Goal: Information Seeking & Learning: Check status

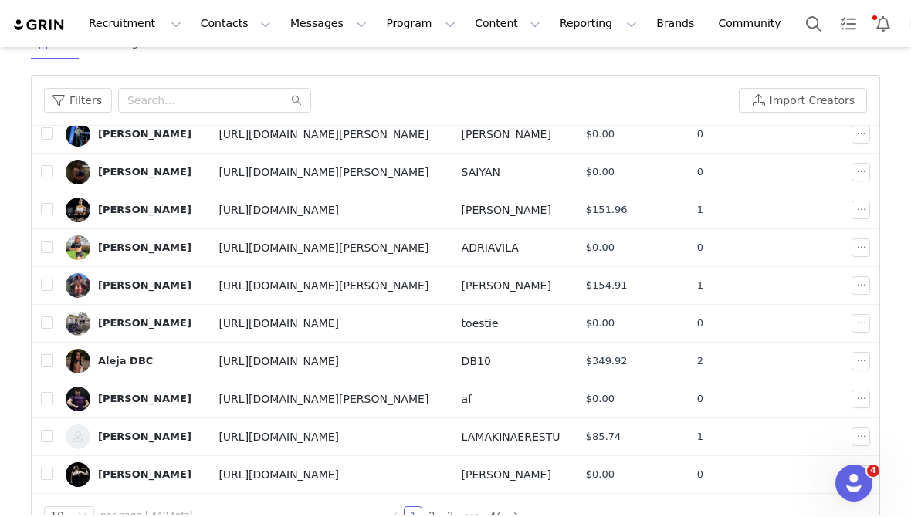
scroll to position [266, 0]
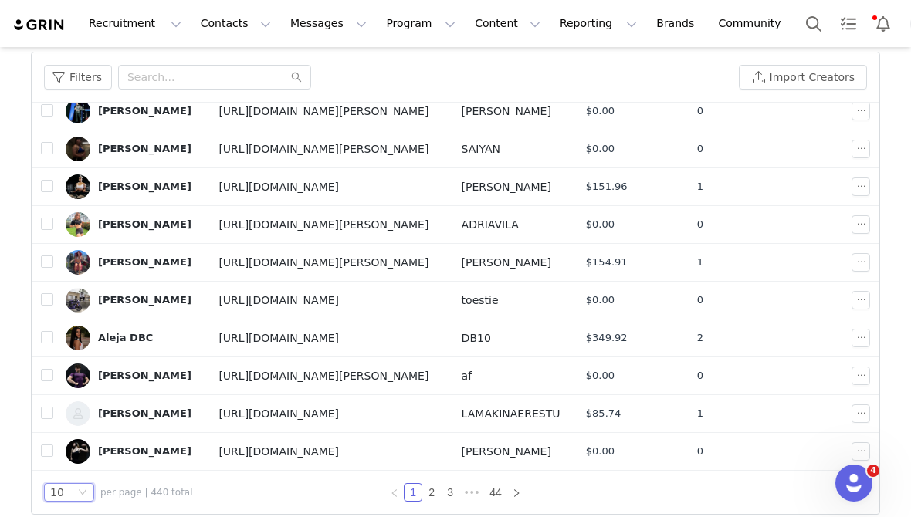
click at [80, 494] on icon "icon: down" at bounding box center [82, 492] width 9 height 9
click at [82, 466] on li "100" at bounding box center [69, 465] width 50 height 25
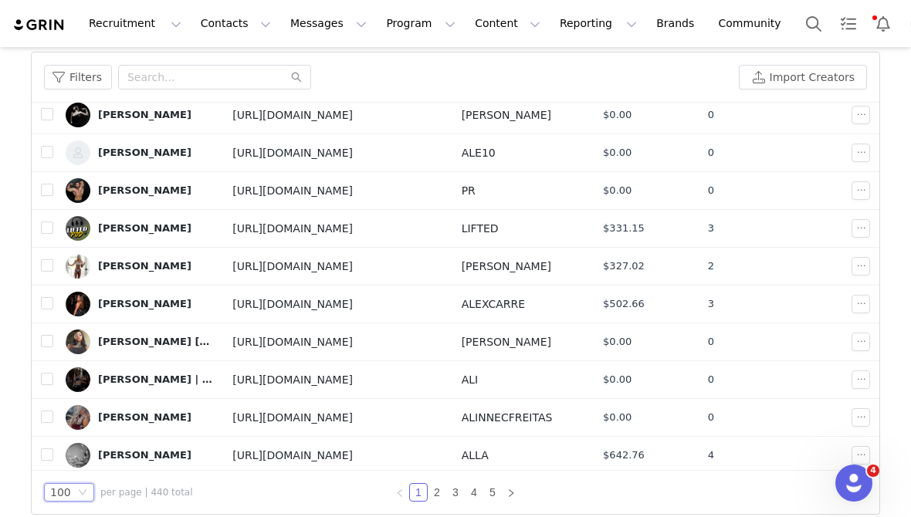
scroll to position [381, 0]
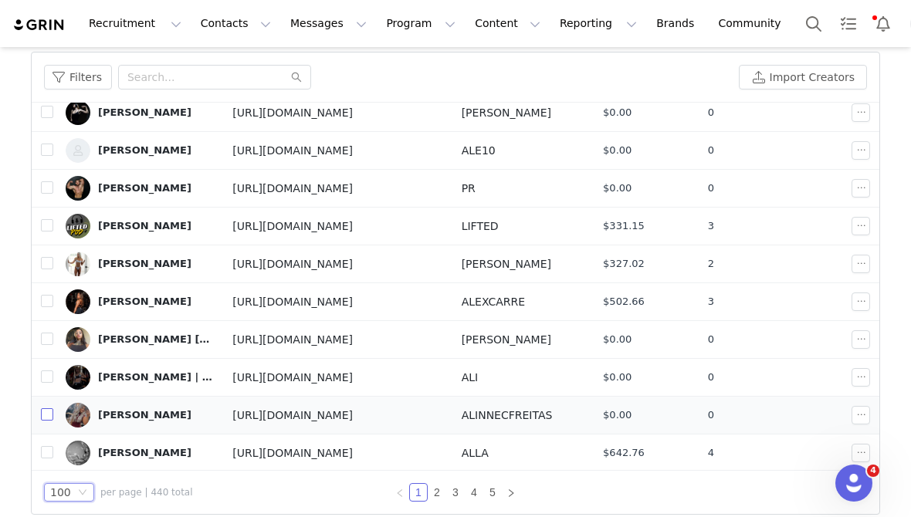
click at [49, 412] on input "checkbox" at bounding box center [47, 415] width 12 height 12
checkbox input "true"
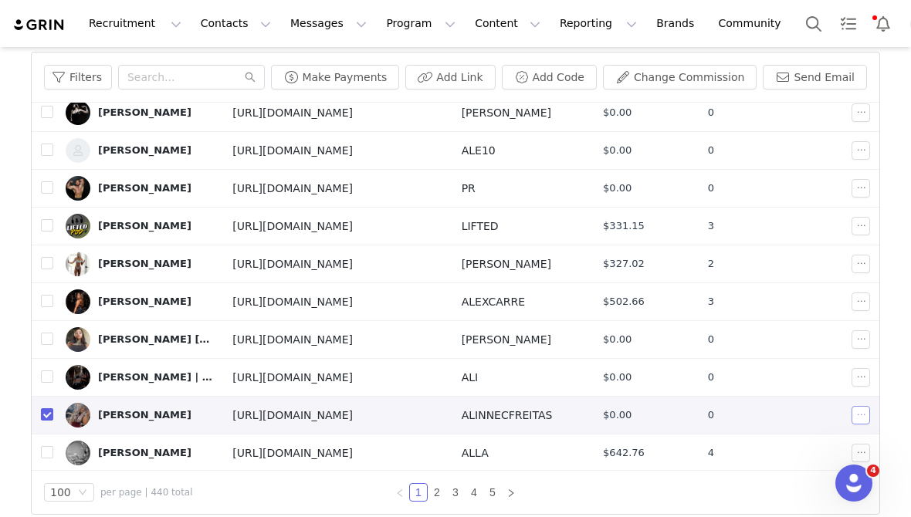
click at [868, 419] on button "button" at bounding box center [861, 415] width 19 height 19
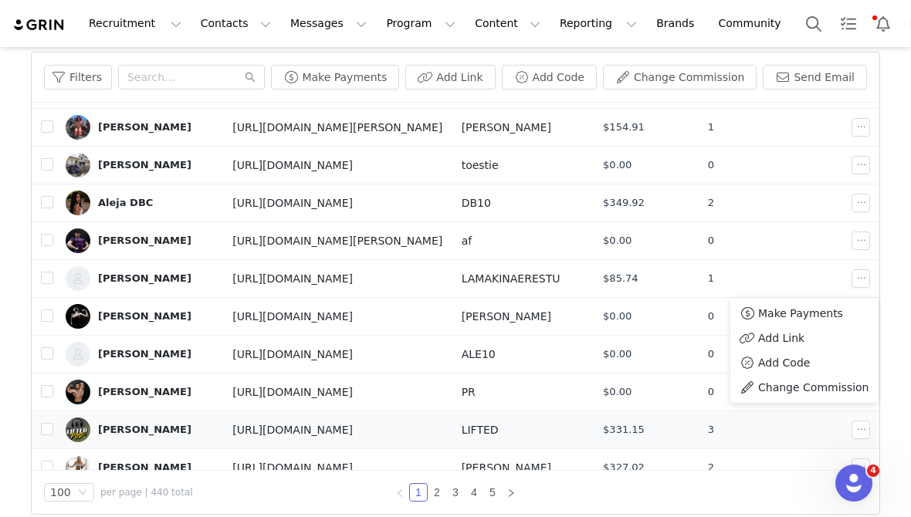
scroll to position [0, 0]
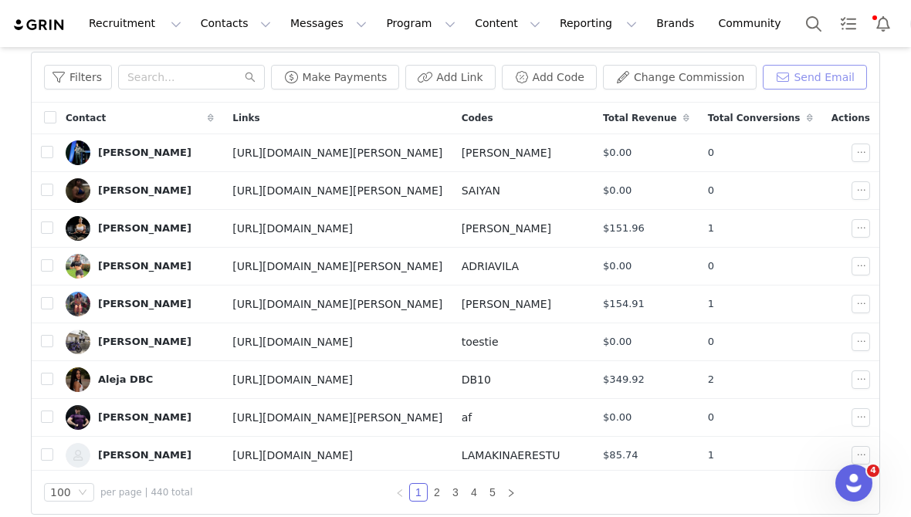
click at [797, 77] on button "Send Email" at bounding box center [815, 77] width 104 height 25
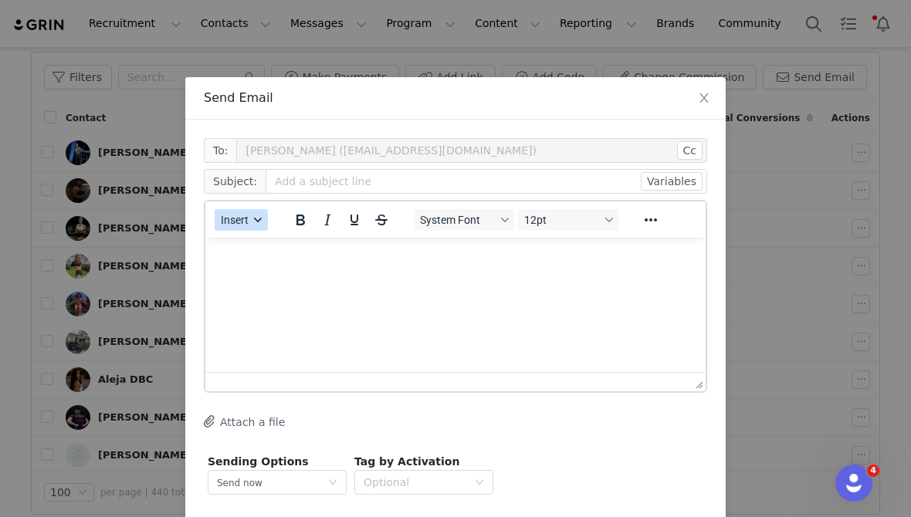
click at [250, 228] on button "Insert" at bounding box center [241, 220] width 53 height 22
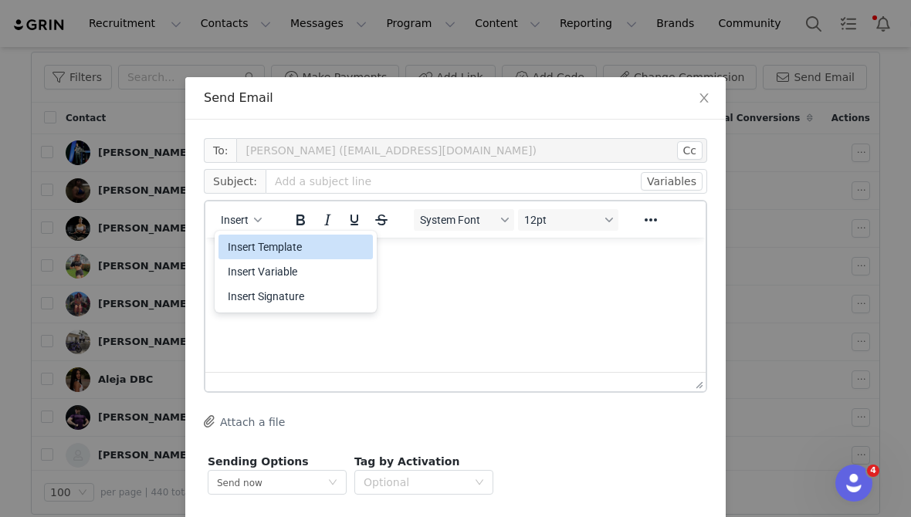
click at [253, 252] on div "Insert Template" at bounding box center [297, 247] width 139 height 19
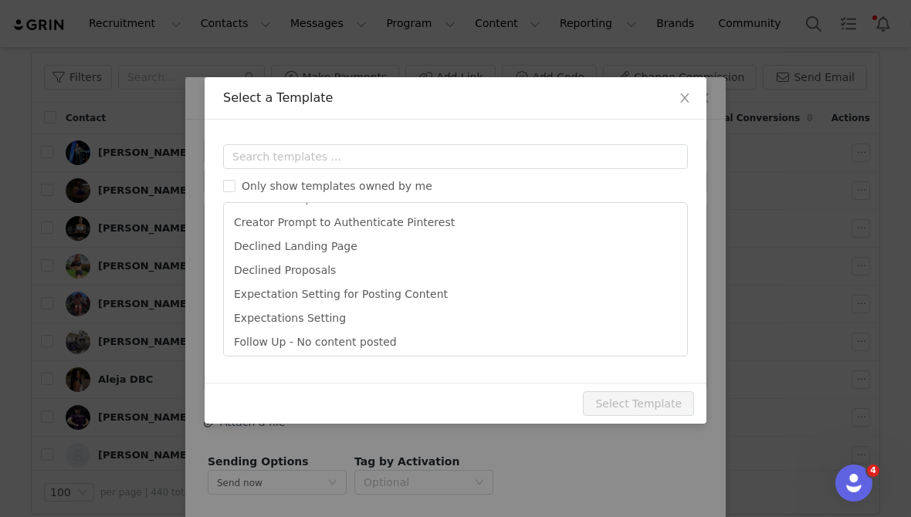
scroll to position [66, 0]
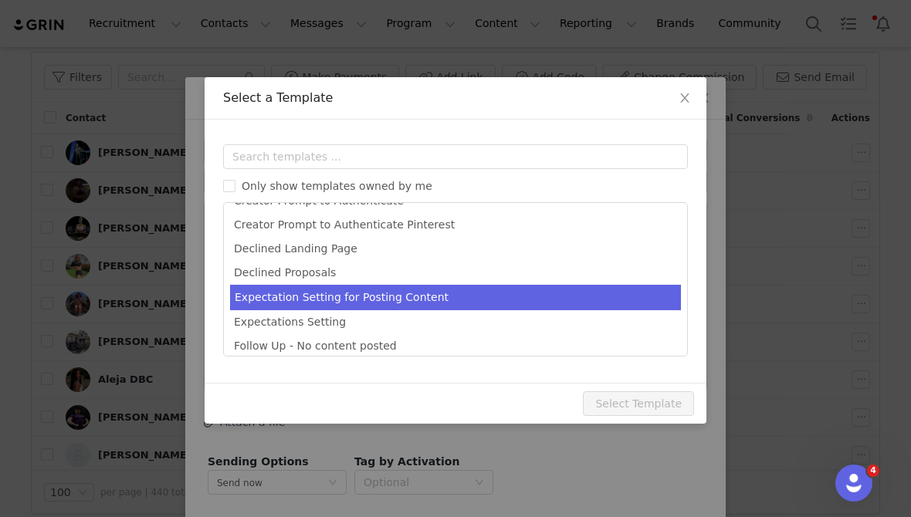
click at [456, 300] on li "Expectation Setting for Posting Content" at bounding box center [455, 297] width 451 height 25
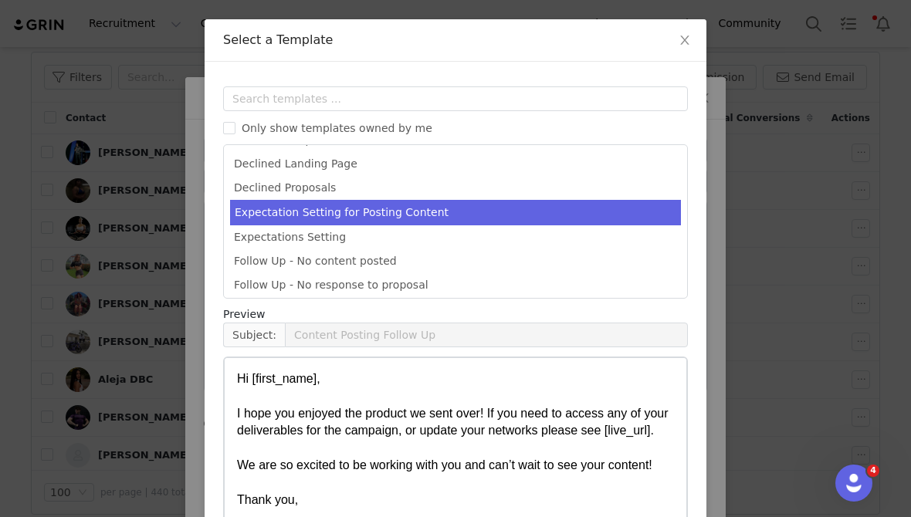
scroll to position [62, 0]
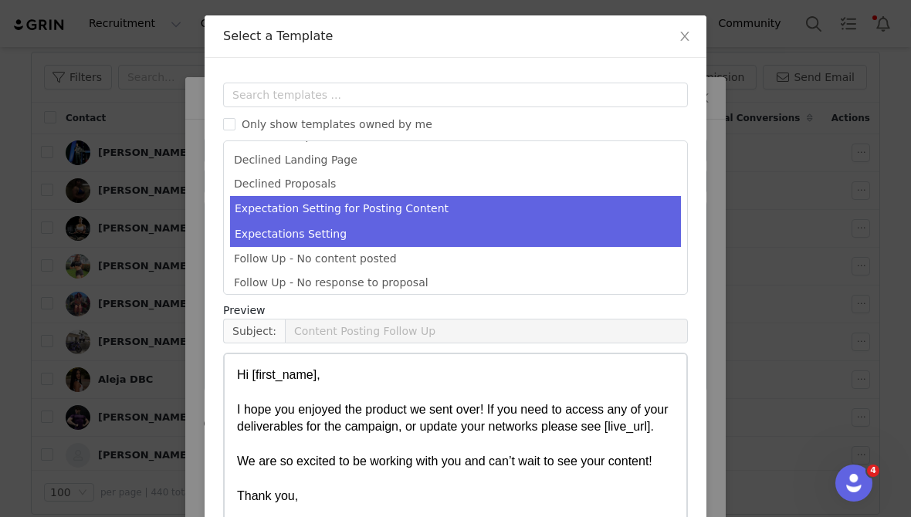
click at [347, 232] on li "Expectations Setting" at bounding box center [455, 234] width 451 height 25
type input "Great news!"
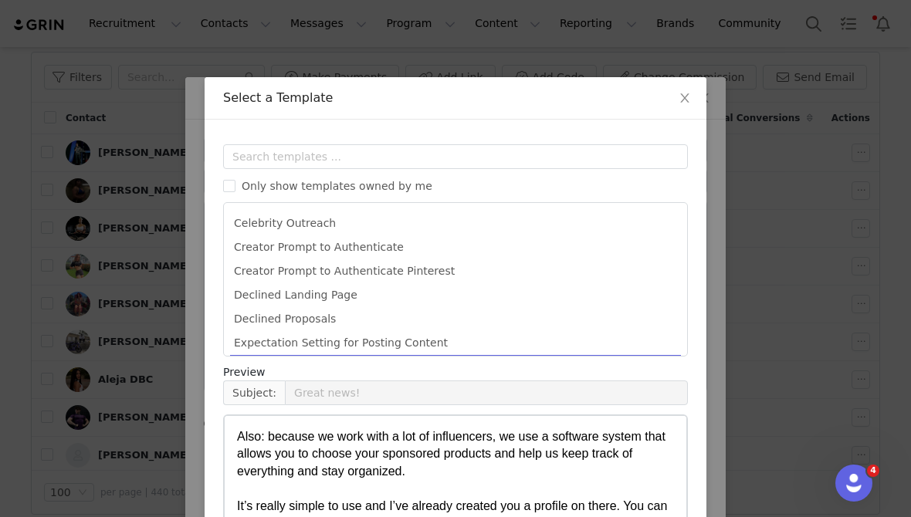
scroll to position [22, 0]
click at [682, 86] on span "Close" at bounding box center [684, 98] width 43 height 43
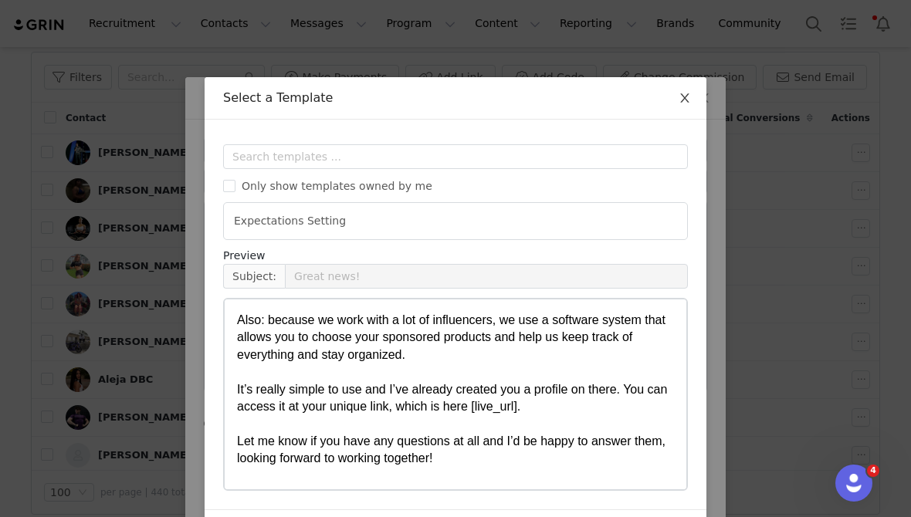
scroll to position [0, 0]
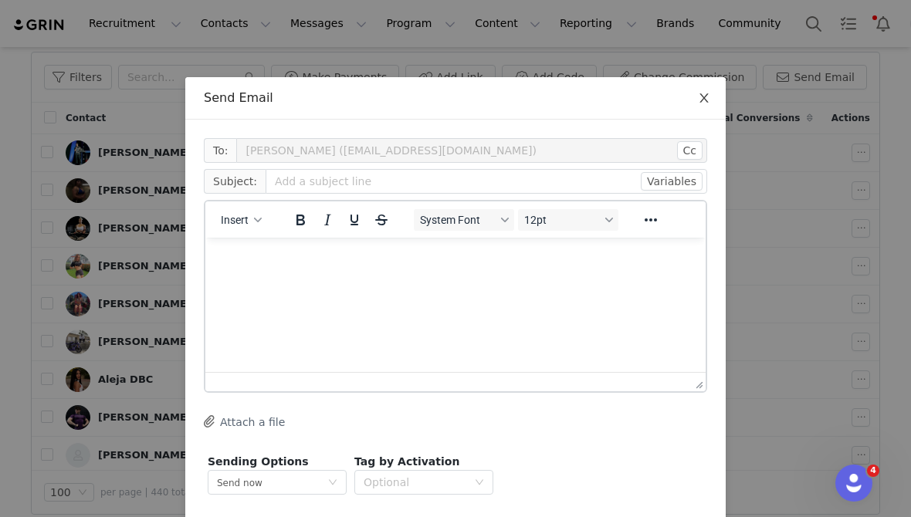
click at [701, 100] on icon "icon: close" at bounding box center [704, 98] width 12 height 12
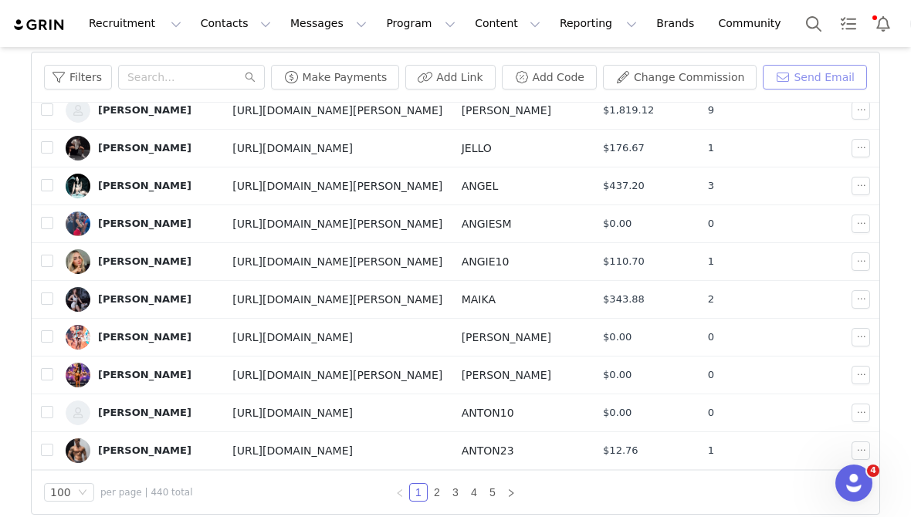
scroll to position [1179, 0]
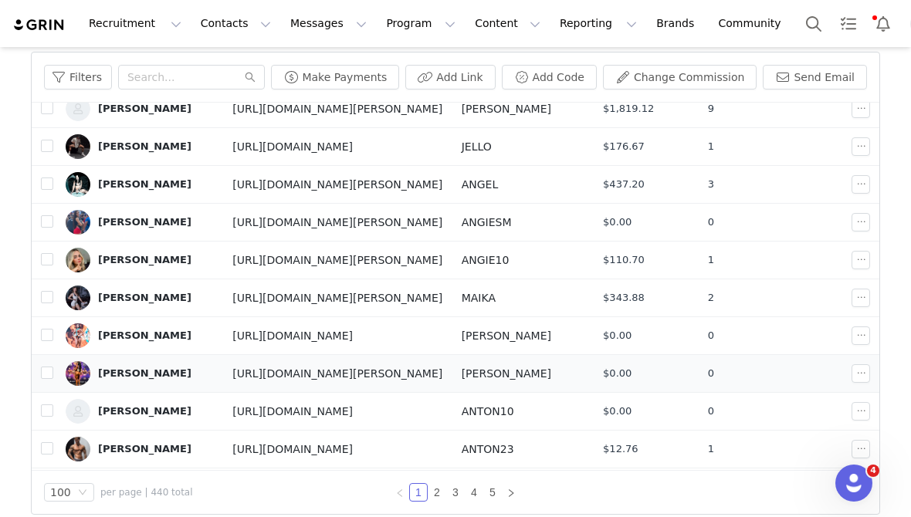
click at [134, 377] on div "[PERSON_NAME]" at bounding box center [144, 374] width 93 height 12
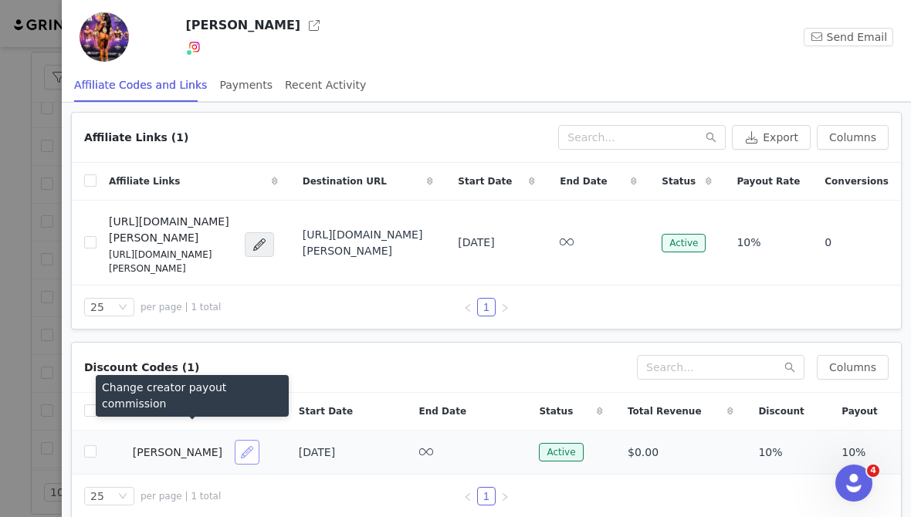
click at [235, 440] on button "button" at bounding box center [247, 452] width 25 height 25
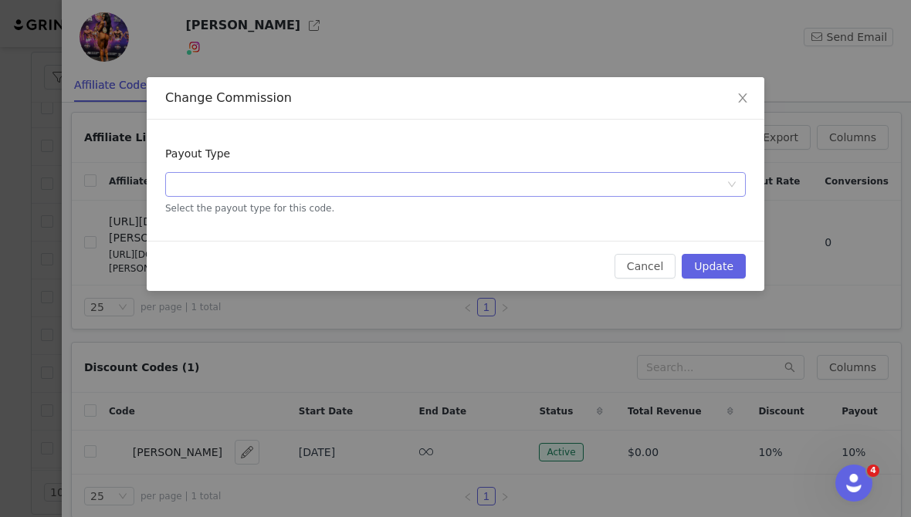
click at [297, 186] on div "Select Payout Type" at bounding box center [451, 184] width 552 height 23
click at [283, 218] on li "Percentage of Sale" at bounding box center [455, 215] width 581 height 25
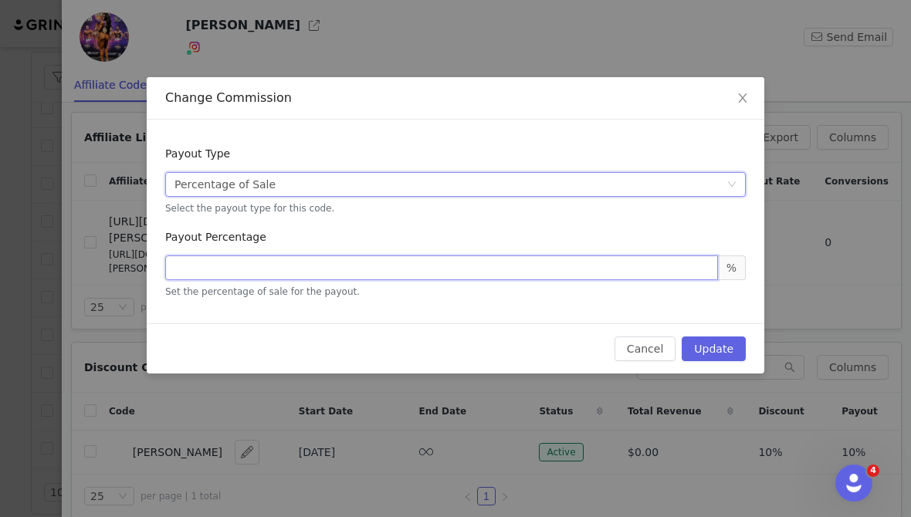
click at [262, 274] on input "number" at bounding box center [441, 268] width 553 height 25
type input "10"
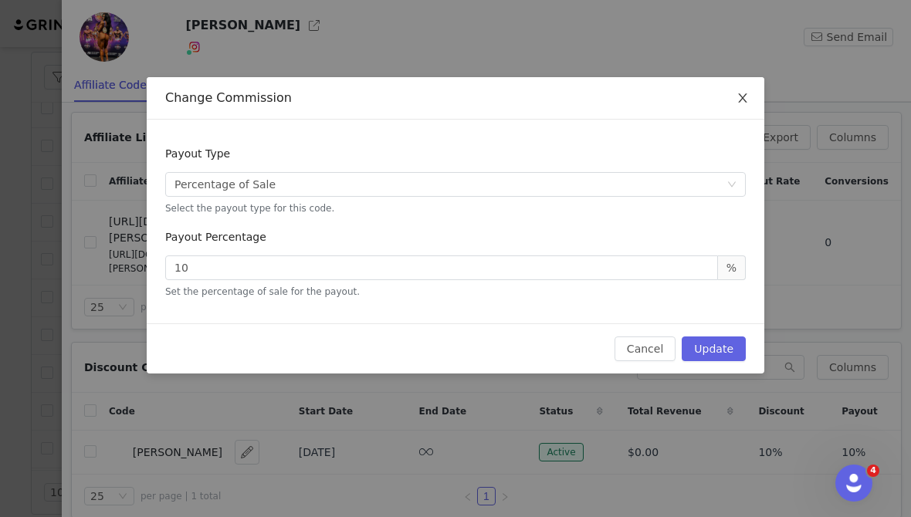
click at [747, 110] on span "Close" at bounding box center [742, 98] width 43 height 43
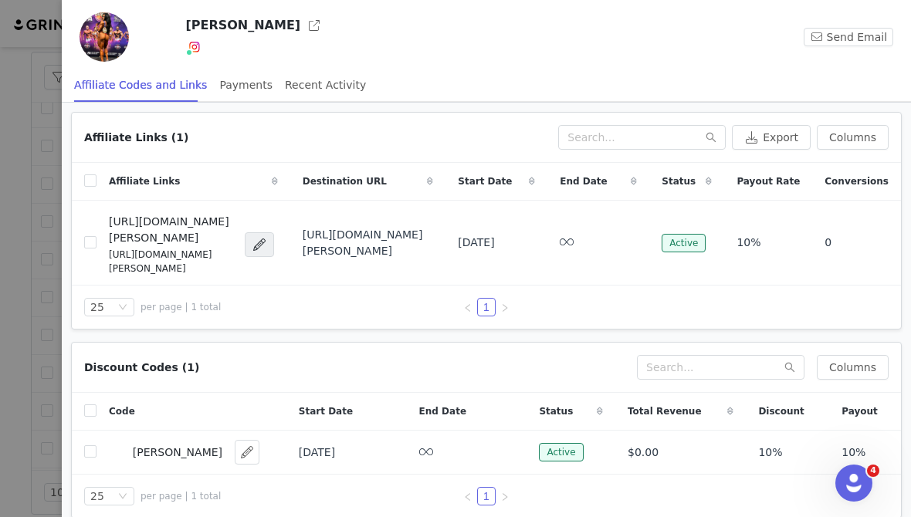
click at [25, 168] on div at bounding box center [455, 258] width 911 height 517
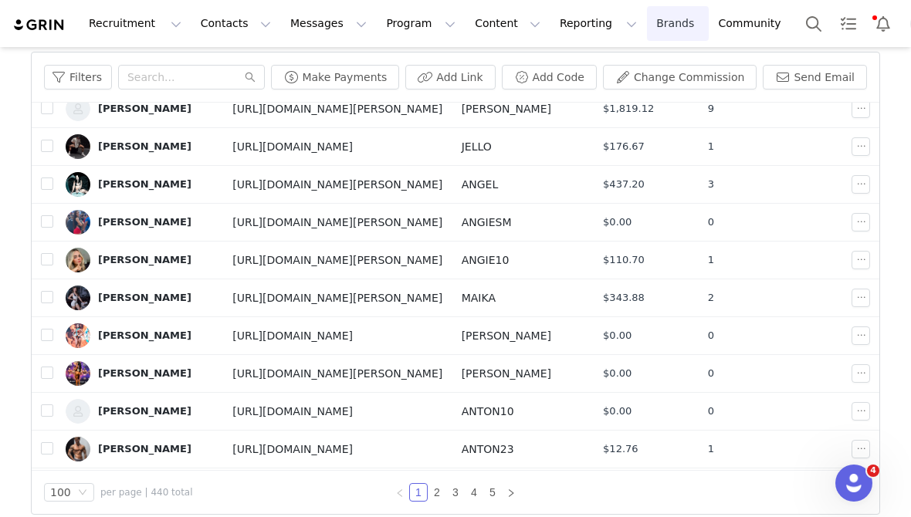
click at [647, 38] on link "Brands Brands" at bounding box center [677, 23] width 61 height 35
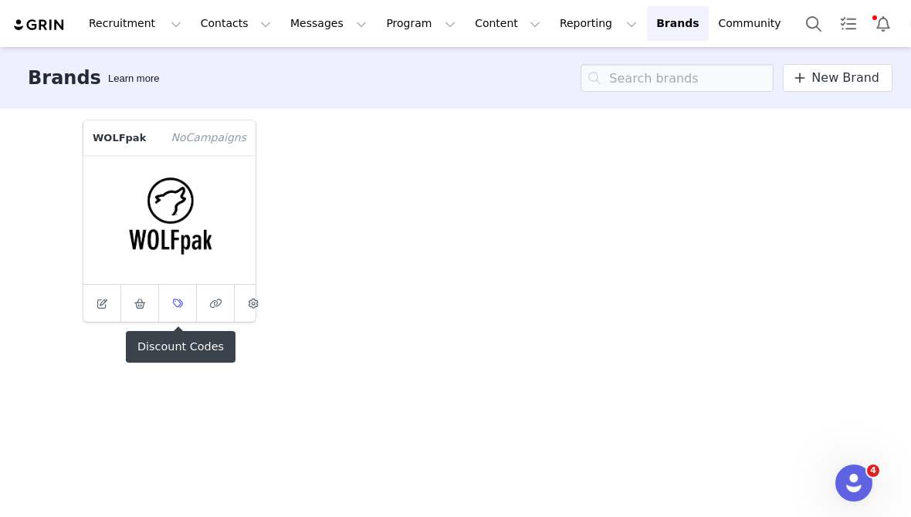
click at [177, 310] on span at bounding box center [177, 303] width 19 height 19
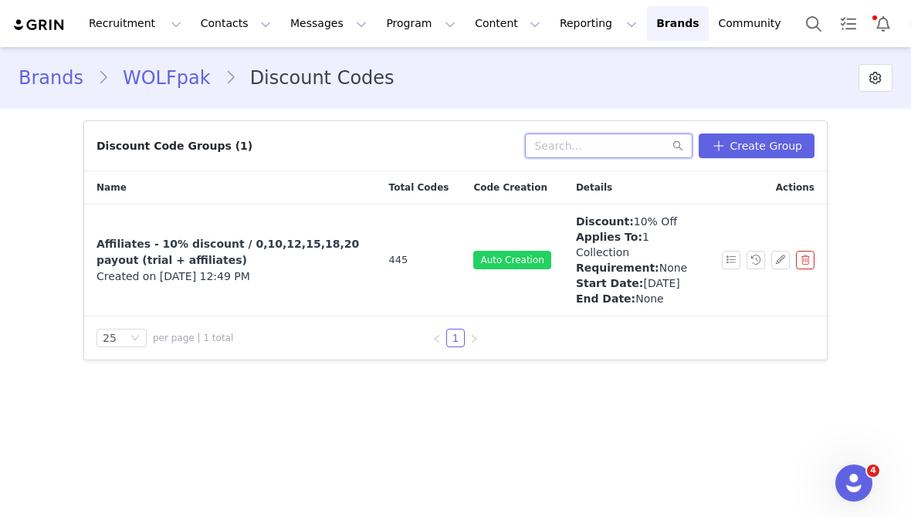
click at [599, 150] on input "text" at bounding box center [609, 146] width 168 height 25
click at [279, 261] on link "Affiliates - 10% discount / 0,10,12,15,18,20 payout (trial + affiliates)" at bounding box center [231, 252] width 268 height 32
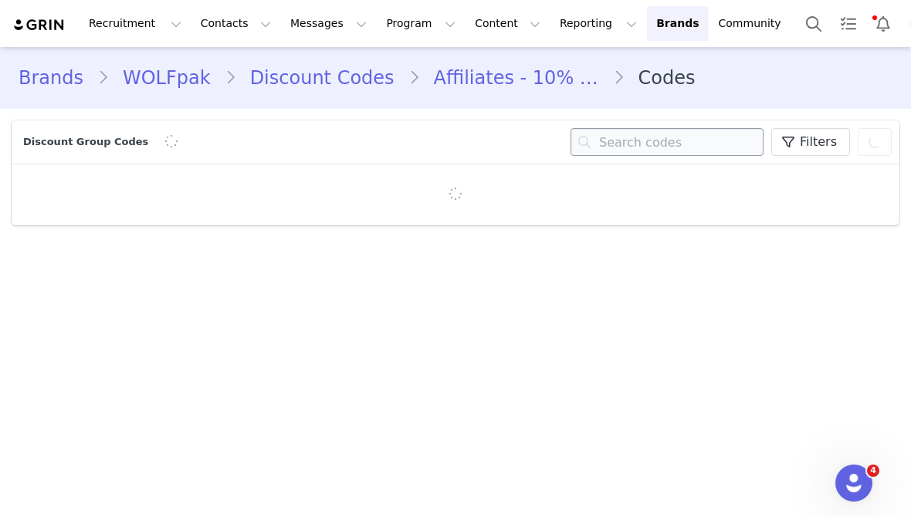
click at [638, 132] on input "text" at bounding box center [667, 142] width 193 height 28
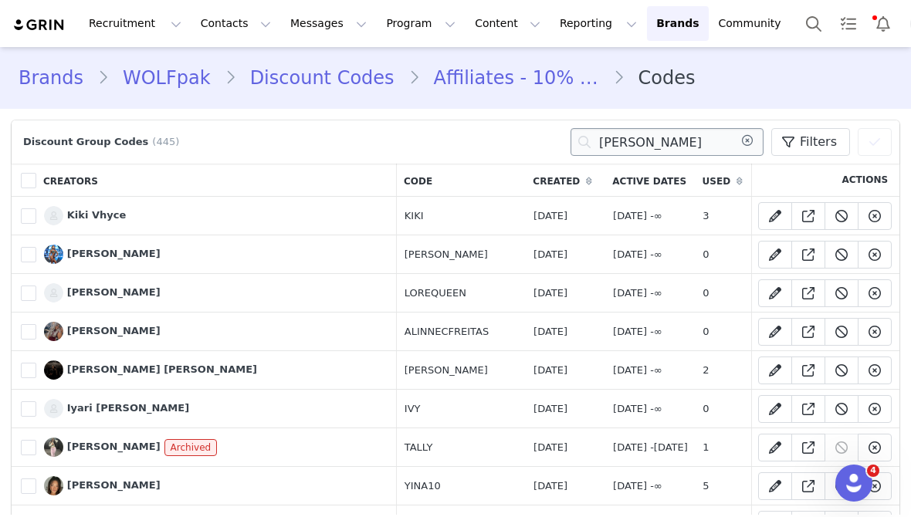
click at [645, 147] on input "[PERSON_NAME]" at bounding box center [667, 142] width 193 height 28
type input "[PERSON_NAME]"
click at [649, 144] on input "[PERSON_NAME]" at bounding box center [667, 142] width 193 height 28
click at [804, 137] on span "Filters" at bounding box center [818, 142] width 37 height 19
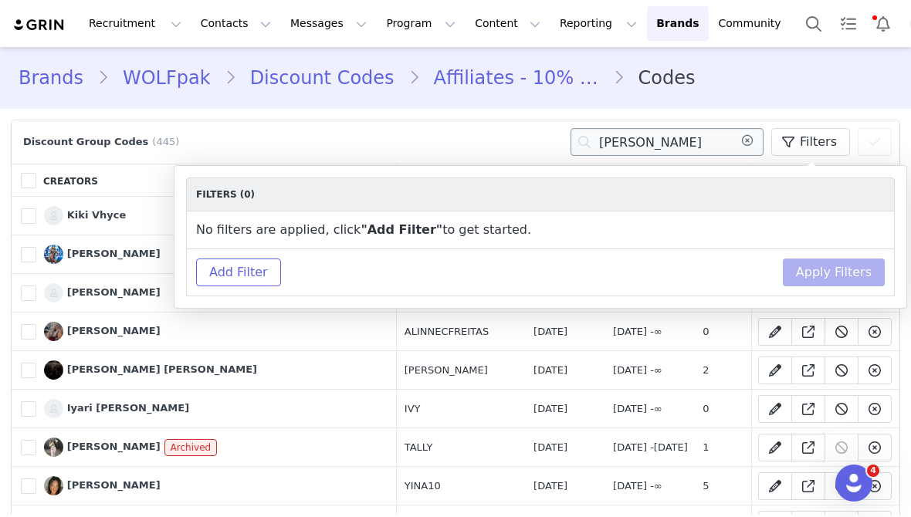
click at [646, 135] on input "[PERSON_NAME]" at bounding box center [667, 142] width 193 height 28
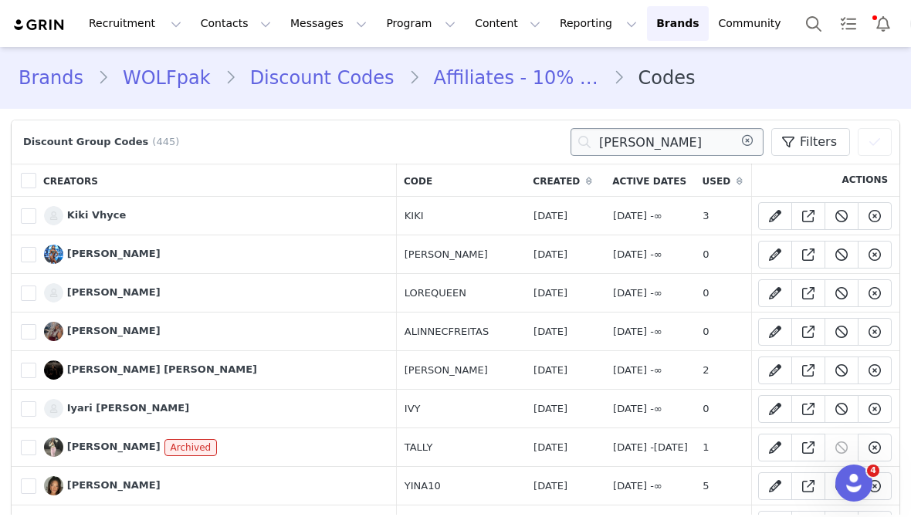
click at [646, 137] on input "[PERSON_NAME]" at bounding box center [667, 142] width 193 height 28
click at [378, 22] on button "Program Program" at bounding box center [421, 23] width 88 height 35
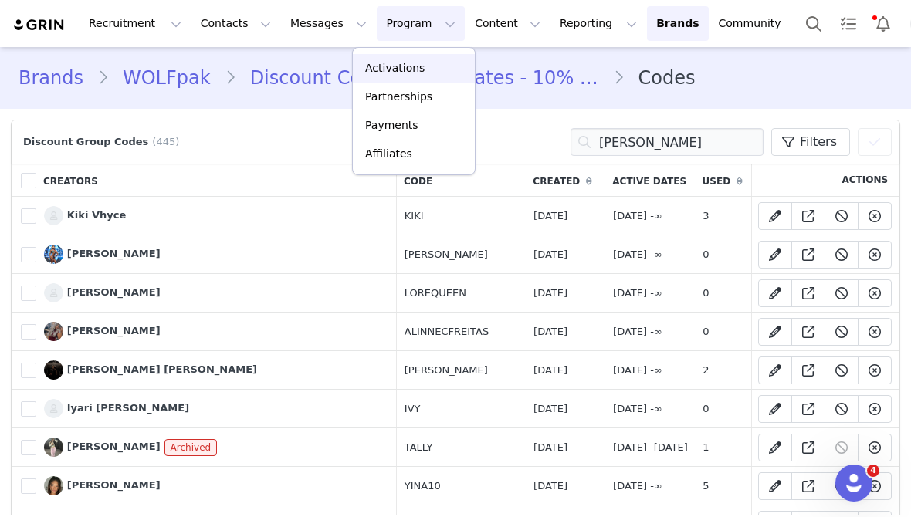
click at [398, 61] on p "Activations" at bounding box center [394, 68] width 59 height 16
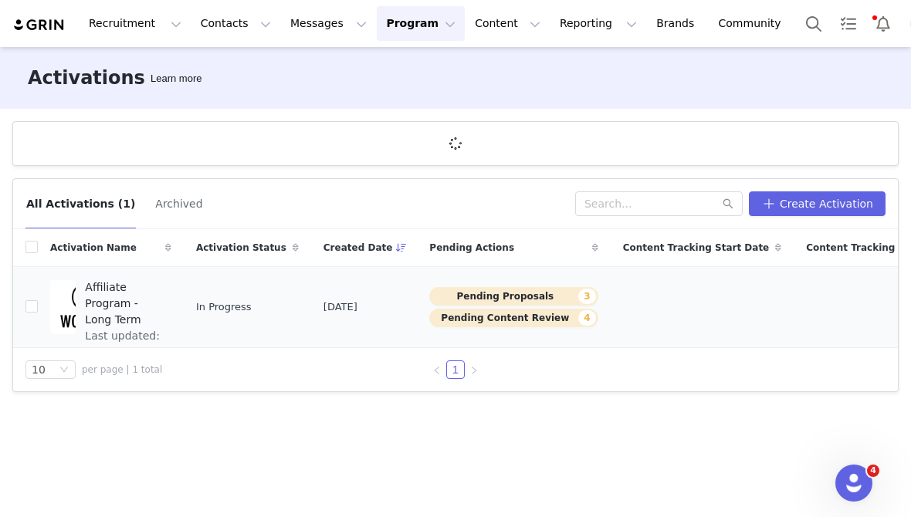
click at [127, 313] on span "Affiliate Program - Long Term" at bounding box center [123, 304] width 77 height 49
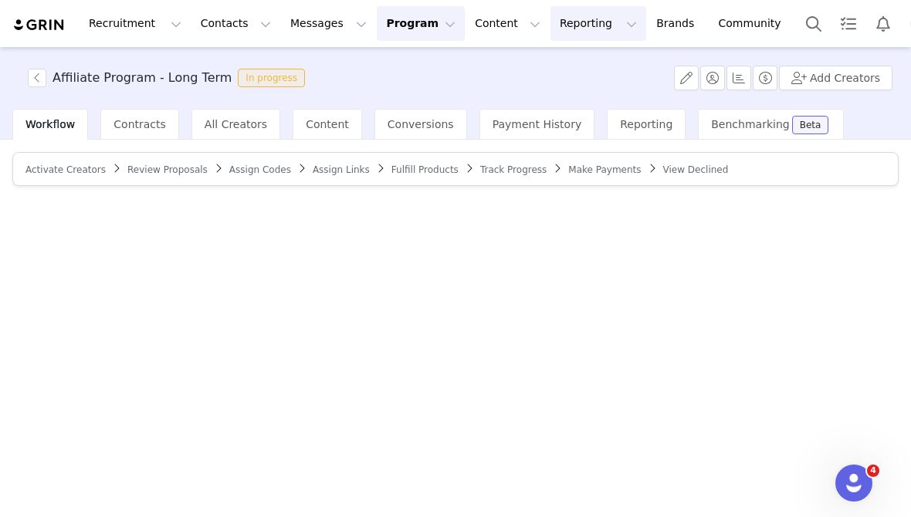
click at [551, 35] on button "Reporting Reporting" at bounding box center [599, 23] width 96 height 35
click at [535, 70] on p "Dashboard" at bounding box center [553, 68] width 59 height 16
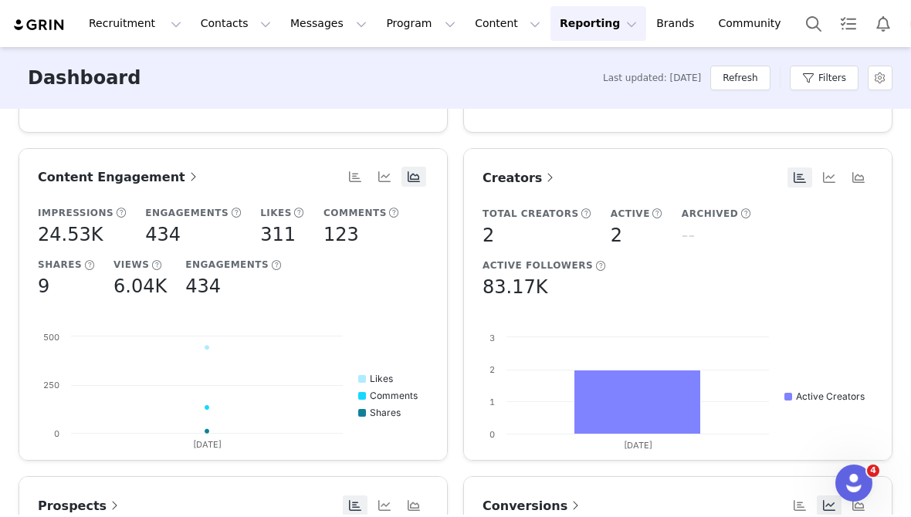
scroll to position [309, 0]
